Goal: Task Accomplishment & Management: Manage account settings

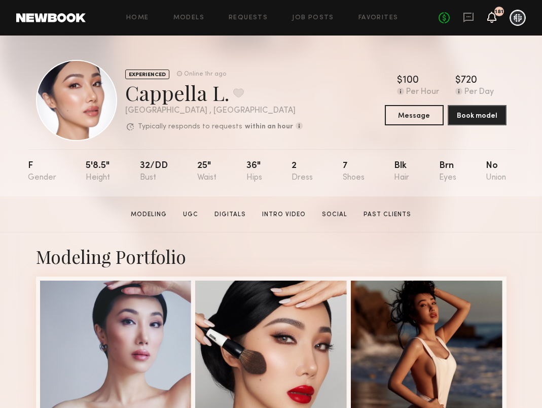
click at [495, 16] on icon at bounding box center [492, 16] width 8 height 7
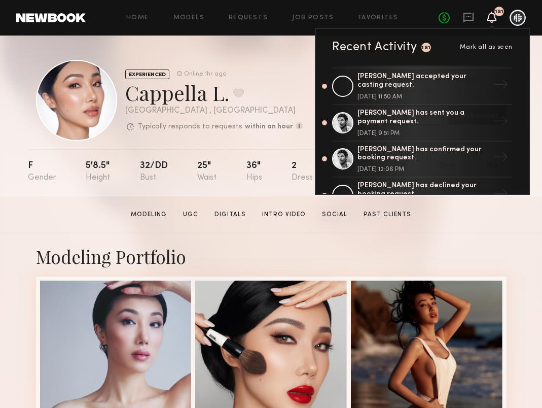
scroll to position [146, 0]
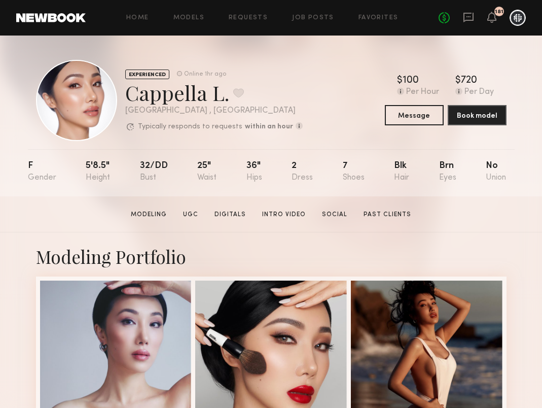
click at [467, 6] on header "Home Models Requests Job Posts Favorites Sign Out No fees up to $5,000 181" at bounding box center [271, 18] width 542 height 36
click at [467, 18] on icon at bounding box center [468, 17] width 11 height 11
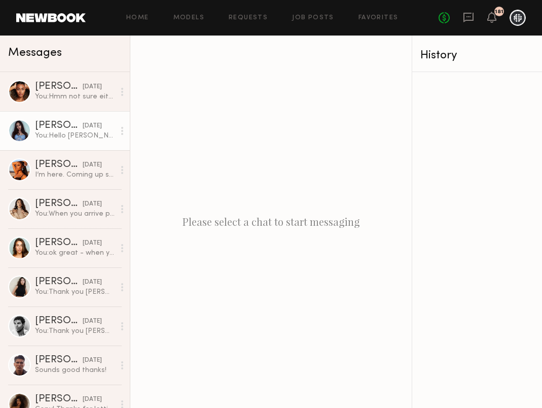
click at [75, 141] on link "[PERSON_NAME] [DATE] You: Hello [PERSON_NAME], following up on our message - wo…" at bounding box center [65, 130] width 130 height 39
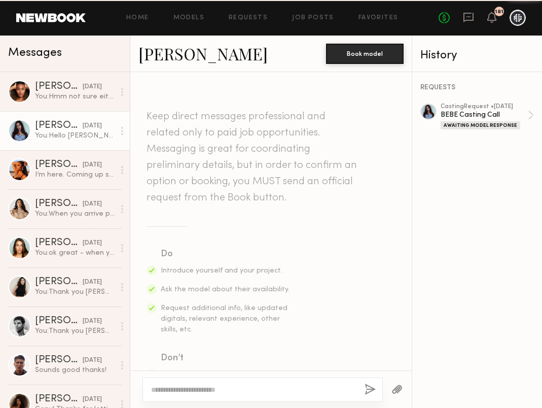
scroll to position [463, 0]
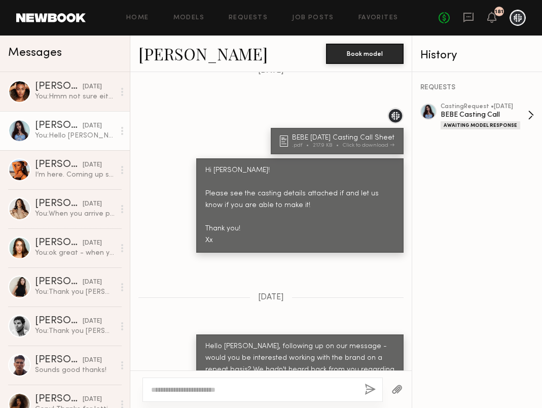
click at [460, 110] on div "BEBE Casting Call" at bounding box center [484, 115] width 87 height 10
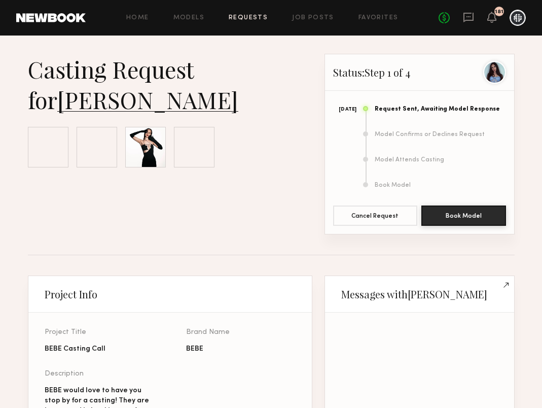
scroll to position [576, 0]
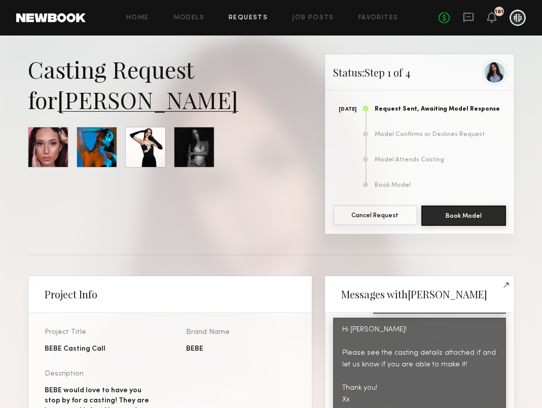
click at [398, 215] on button "Cancel Request" at bounding box center [375, 215] width 85 height 20
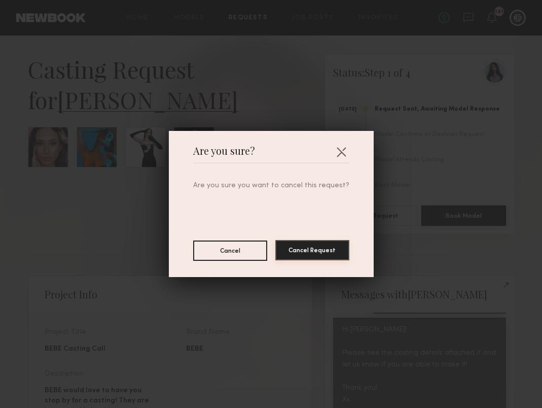
click at [325, 244] on button "Cancel Request" at bounding box center [313, 250] width 74 height 20
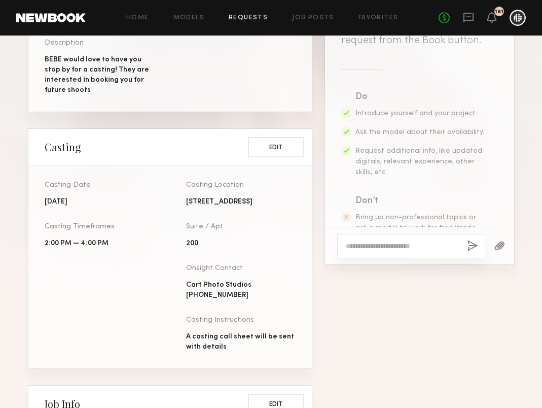
scroll to position [99, 0]
